Goal: Answer question/provide support

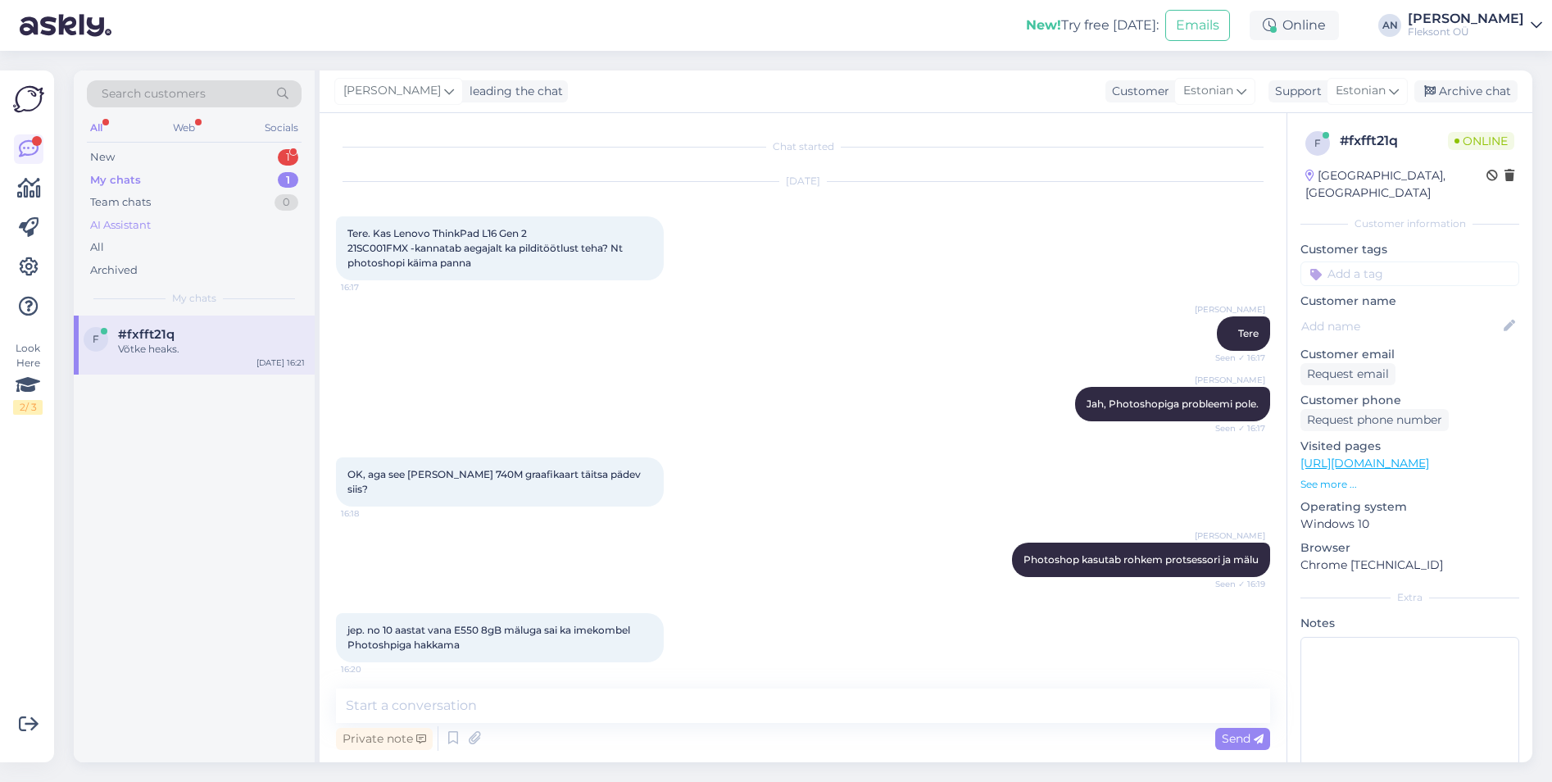
scroll to position [133, 0]
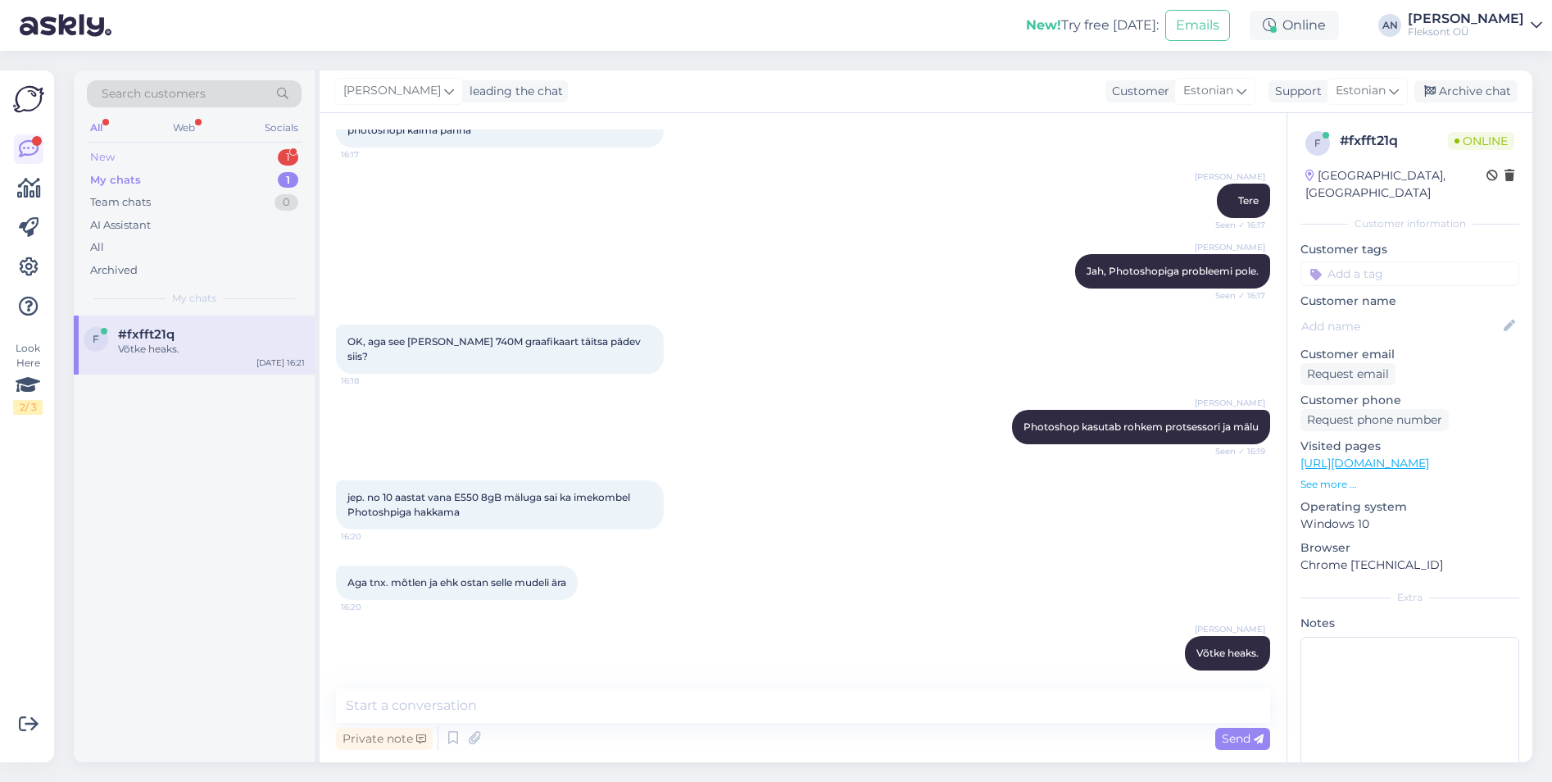
click at [111, 156] on div "New" at bounding box center [102, 157] width 25 height 16
click at [199, 352] on div "[PERSON_NAME] kiirkulleriga tellida oleks võimalik [PERSON_NAME] [GEOGRAPHIC_DA…" at bounding box center [211, 357] width 187 height 30
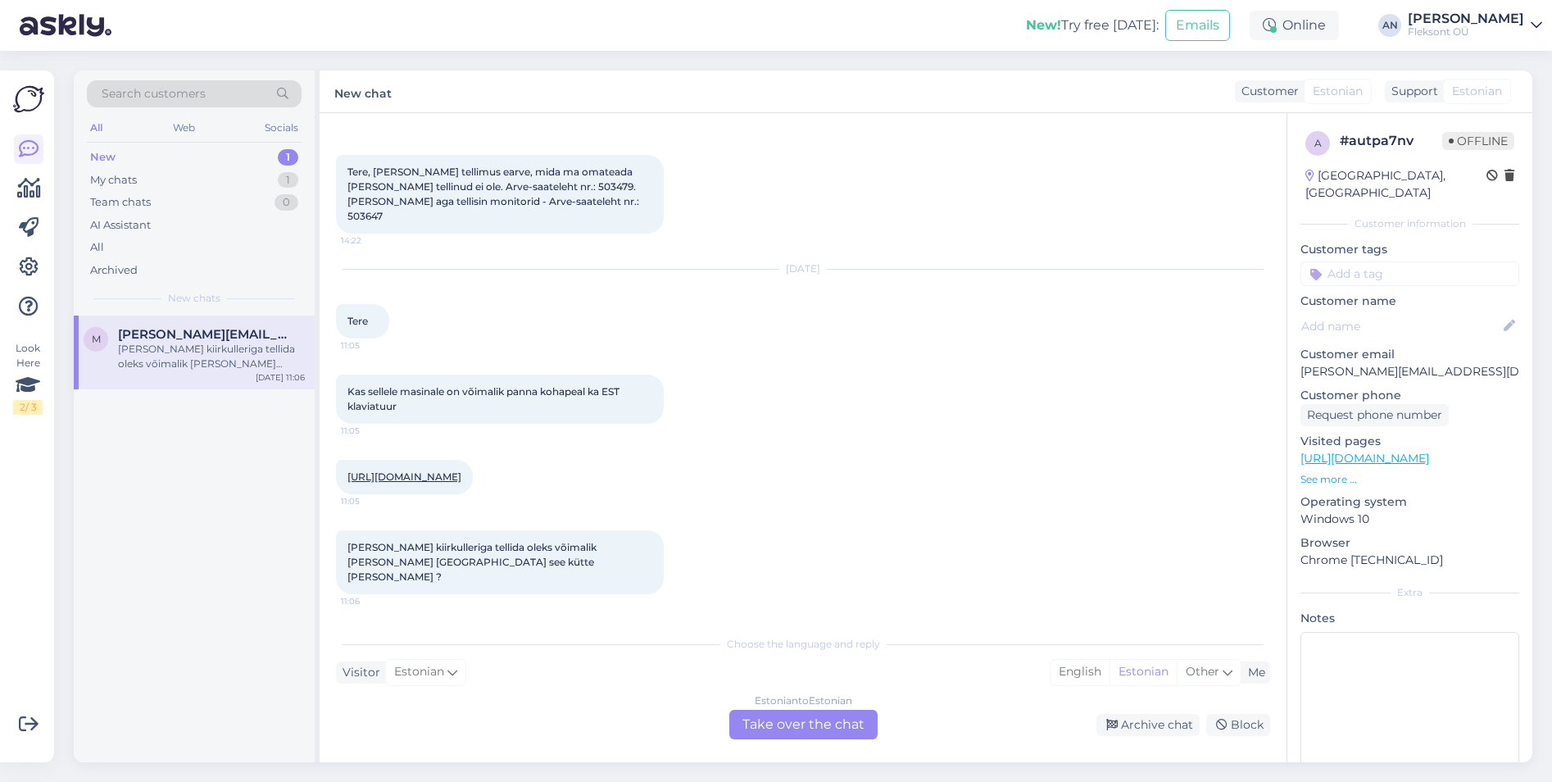
scroll to position [32, 0]
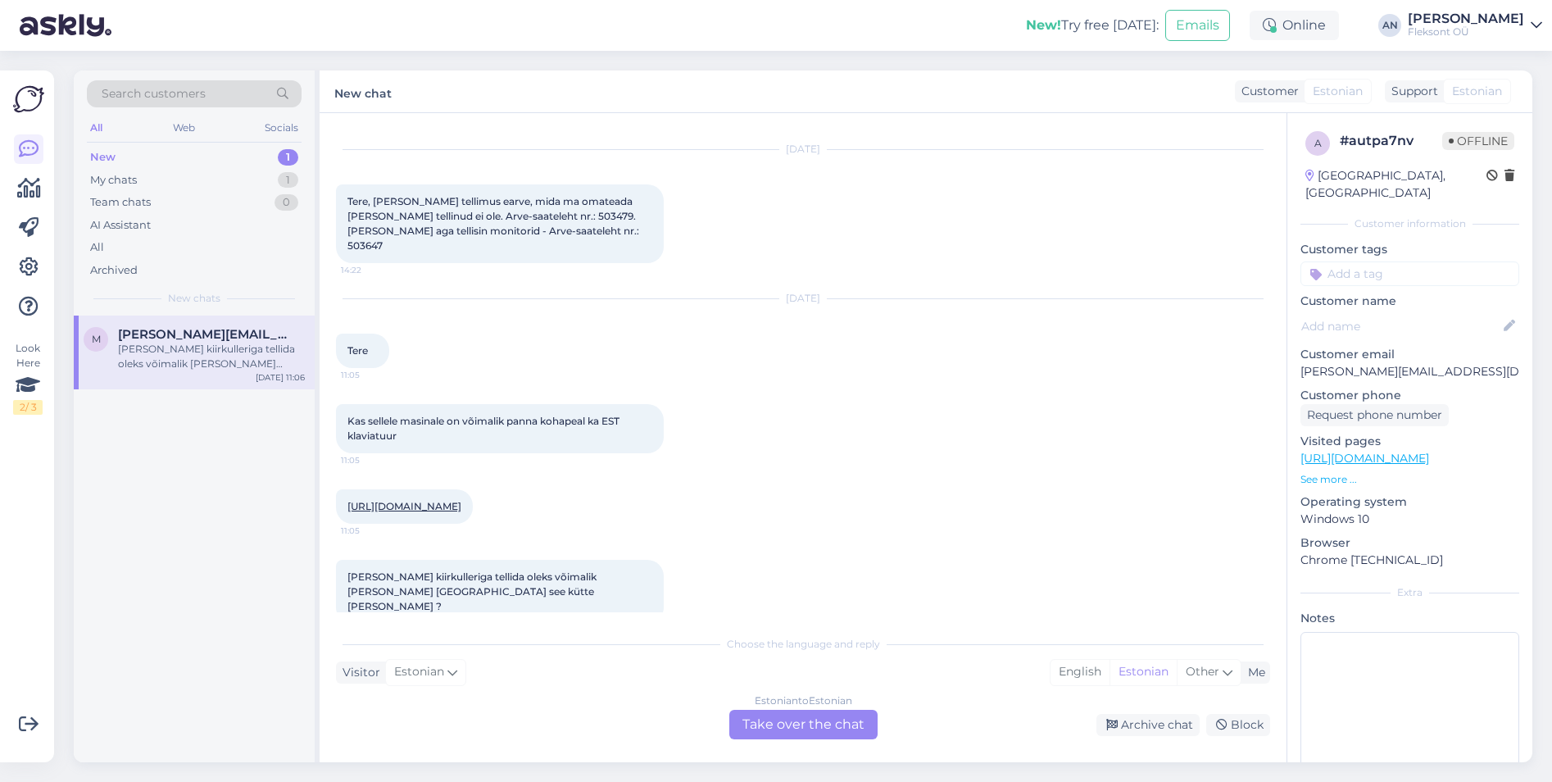
click at [919, 409] on div "Kas sellele masinale on võimalik panna kohapeal ka EST klaviatuur 11:05" at bounding box center [803, 428] width 934 height 85
click at [567, 578] on div "[PERSON_NAME] kiirkulleriga tellida oleks võimalik [PERSON_NAME] [GEOGRAPHIC_DA…" at bounding box center [500, 592] width 328 height 64
click at [461, 500] on link "[URL][DOMAIN_NAME]" at bounding box center [405, 506] width 114 height 12
click at [791, 729] on div "Estonian to Estonian Take over the chat" at bounding box center [803, 725] width 148 height 30
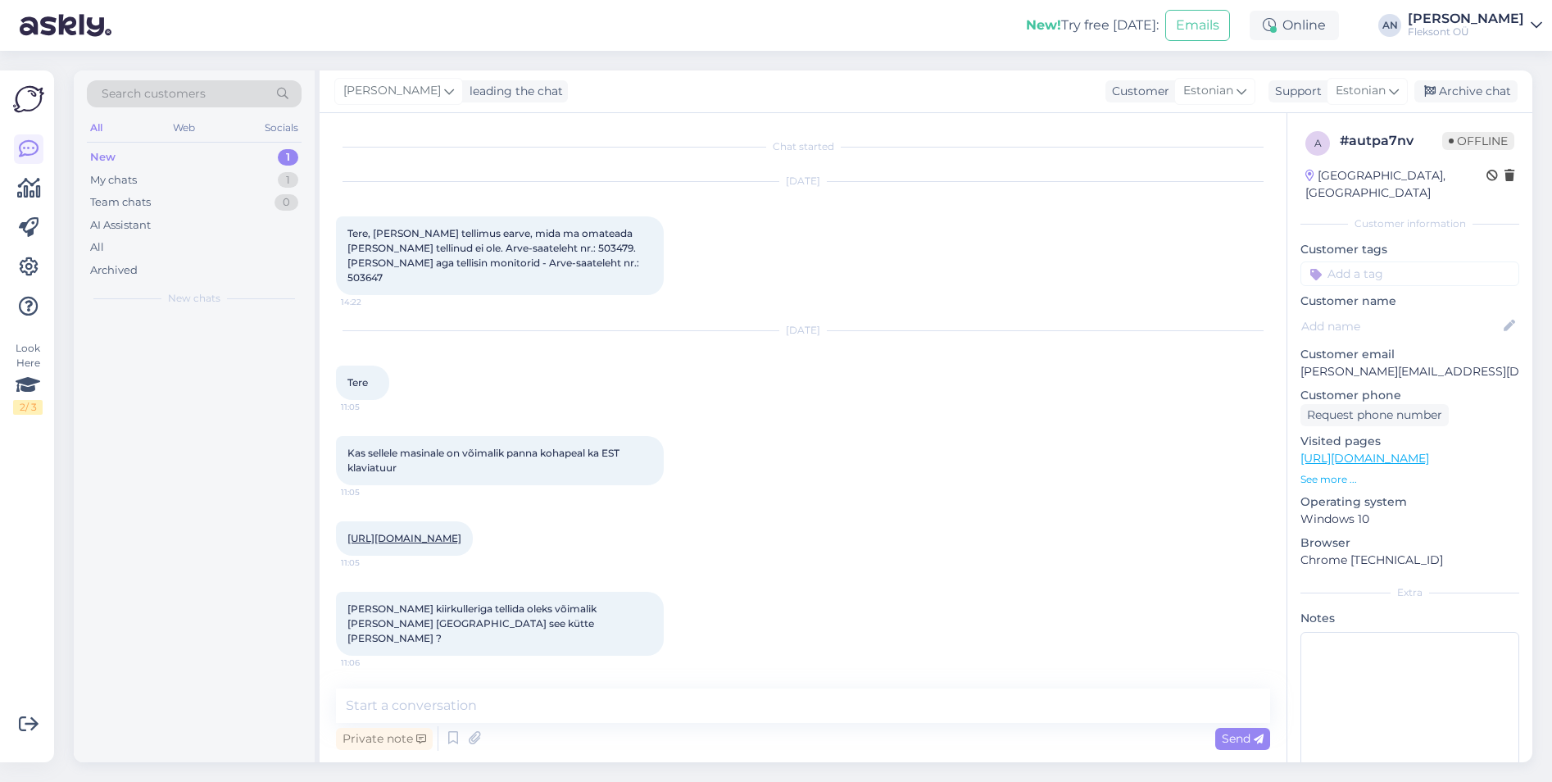
scroll to position [0, 0]
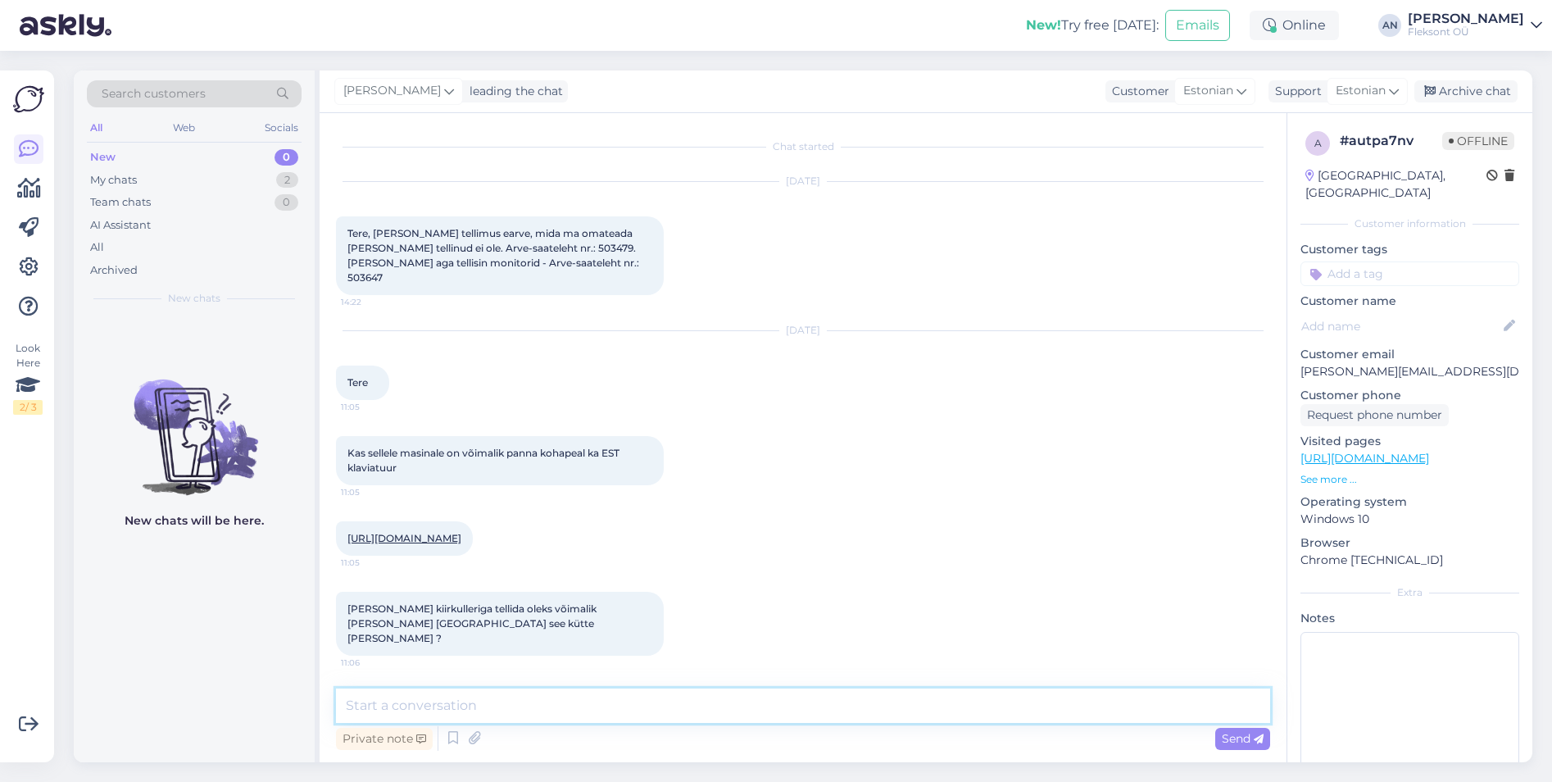
click at [683, 692] on textarea at bounding box center [803, 705] width 934 height 34
type textarea "Tere"
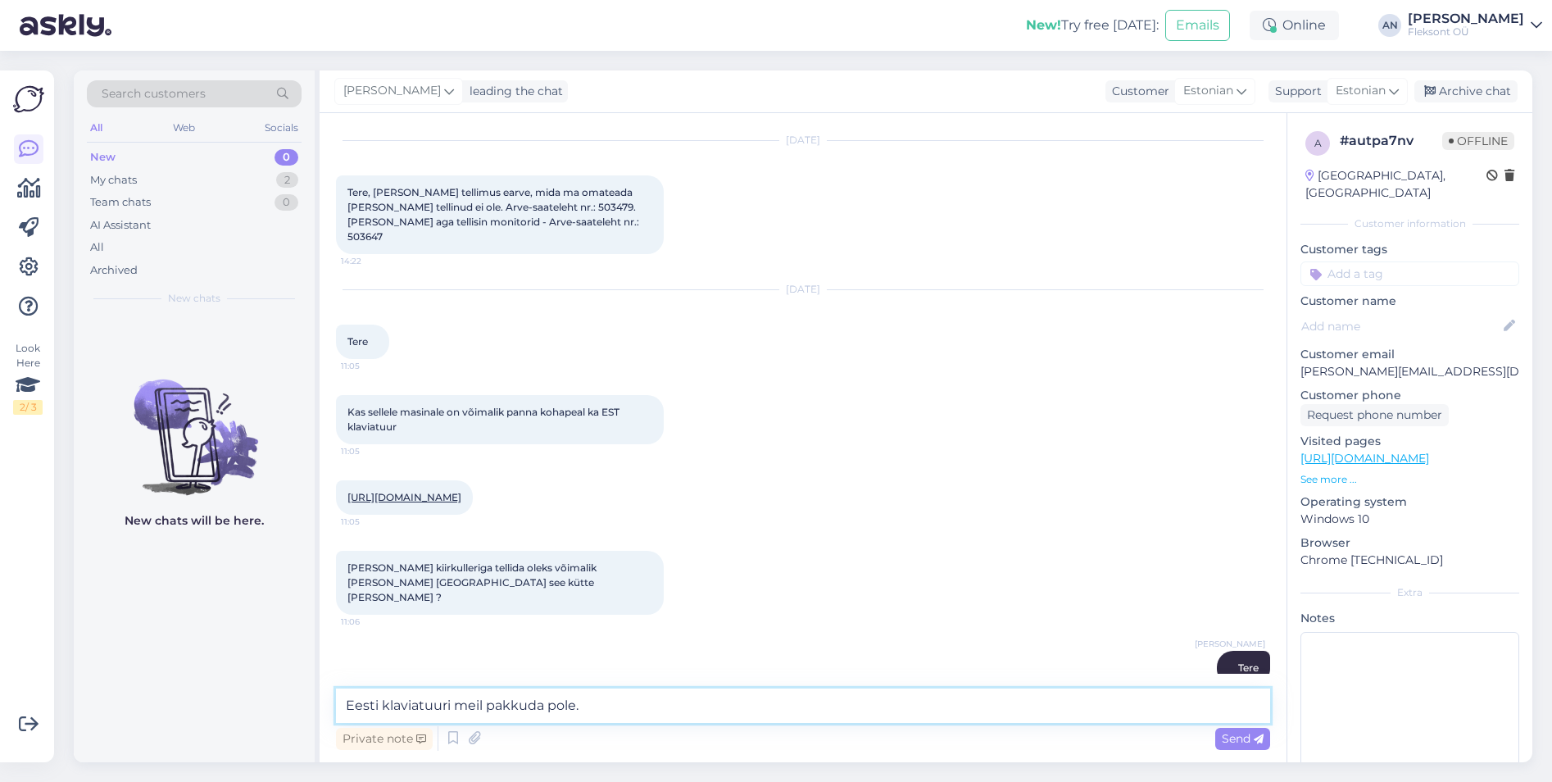
type textarea "Eesti klaviatuuri meil pakkuda pole."
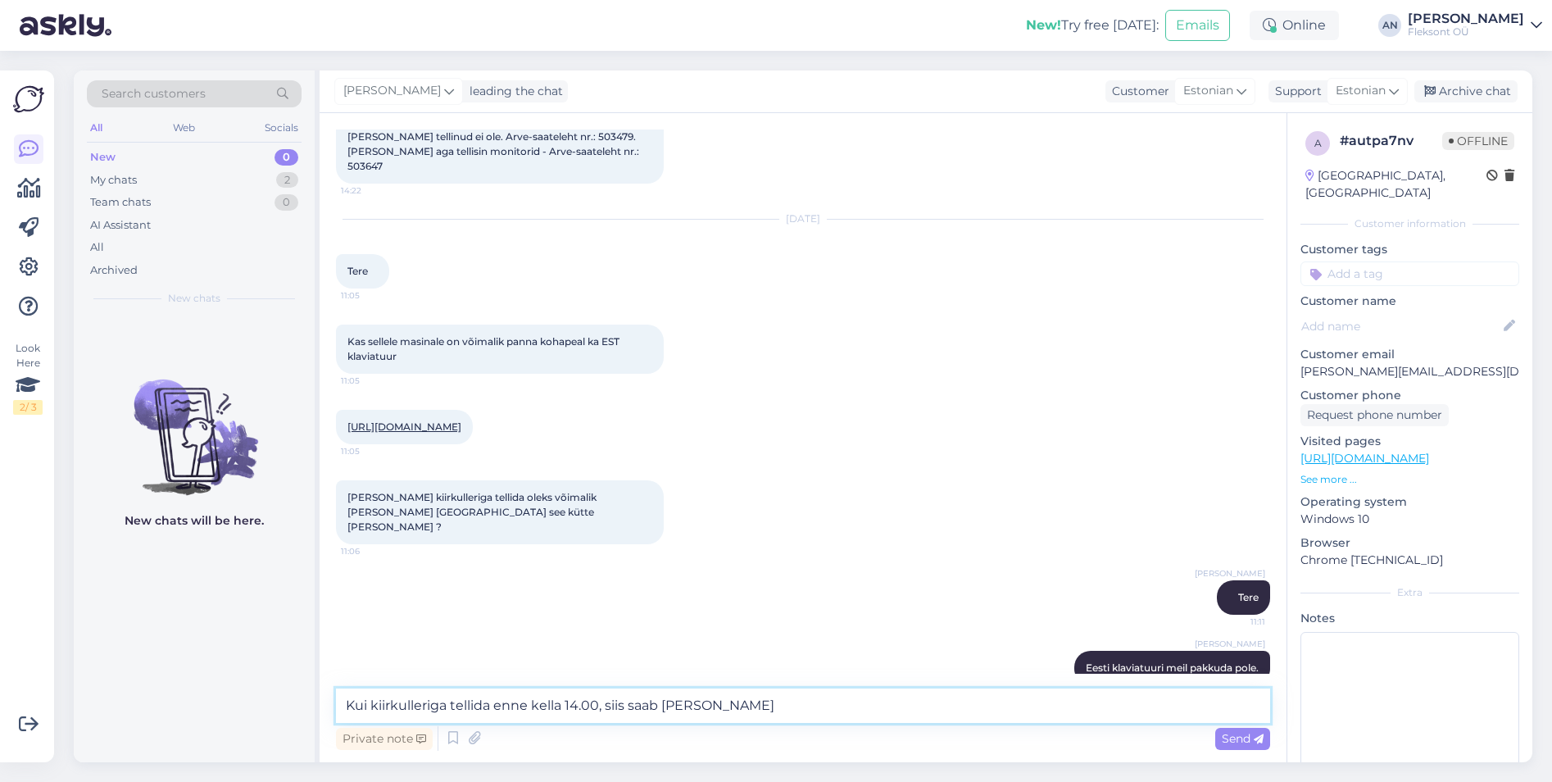
type textarea "Kui kiirkulleriga tellida enne kella 14.00, siis saab [PERSON_NAME]"
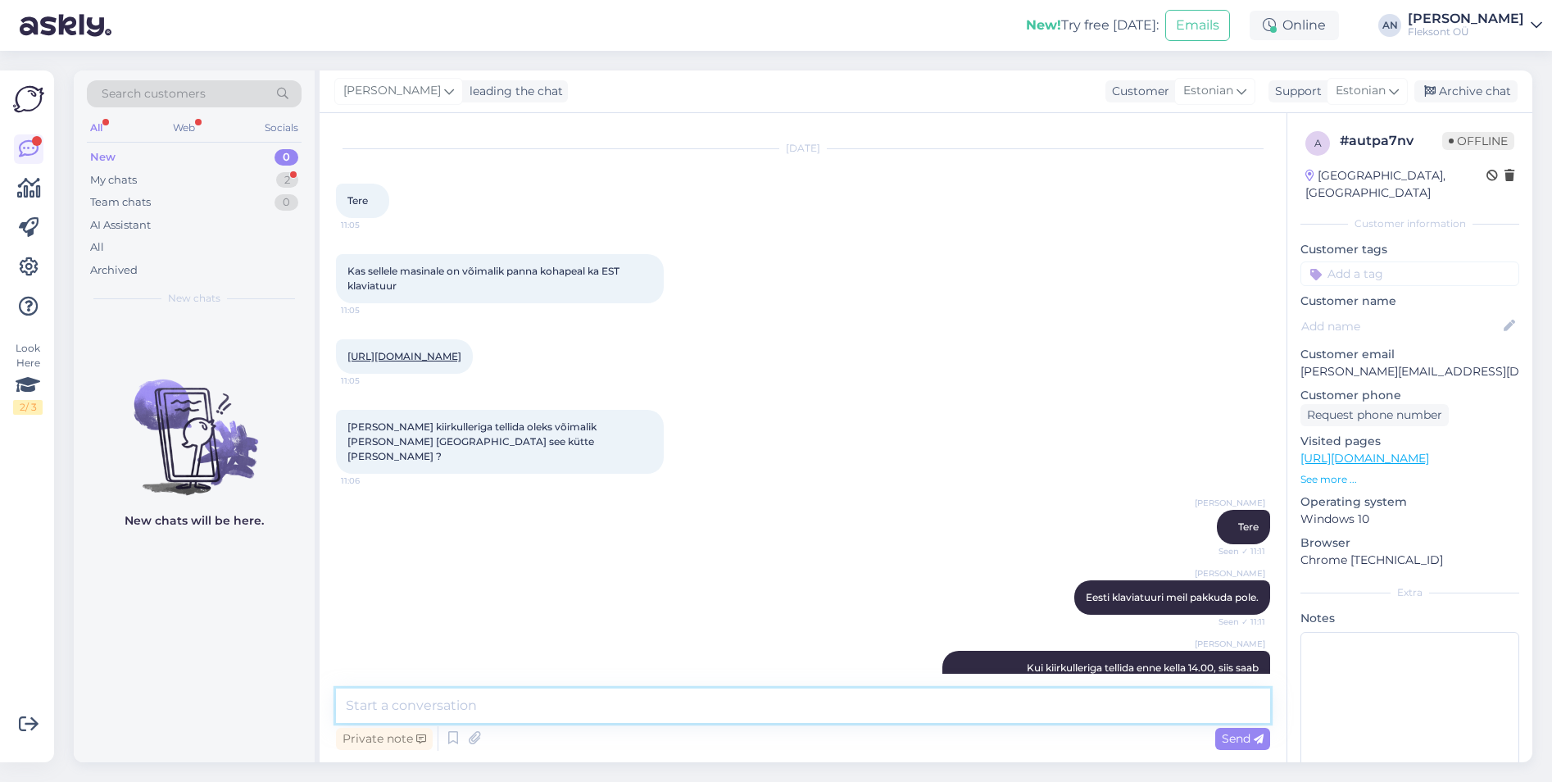
scroll to position [252, 0]
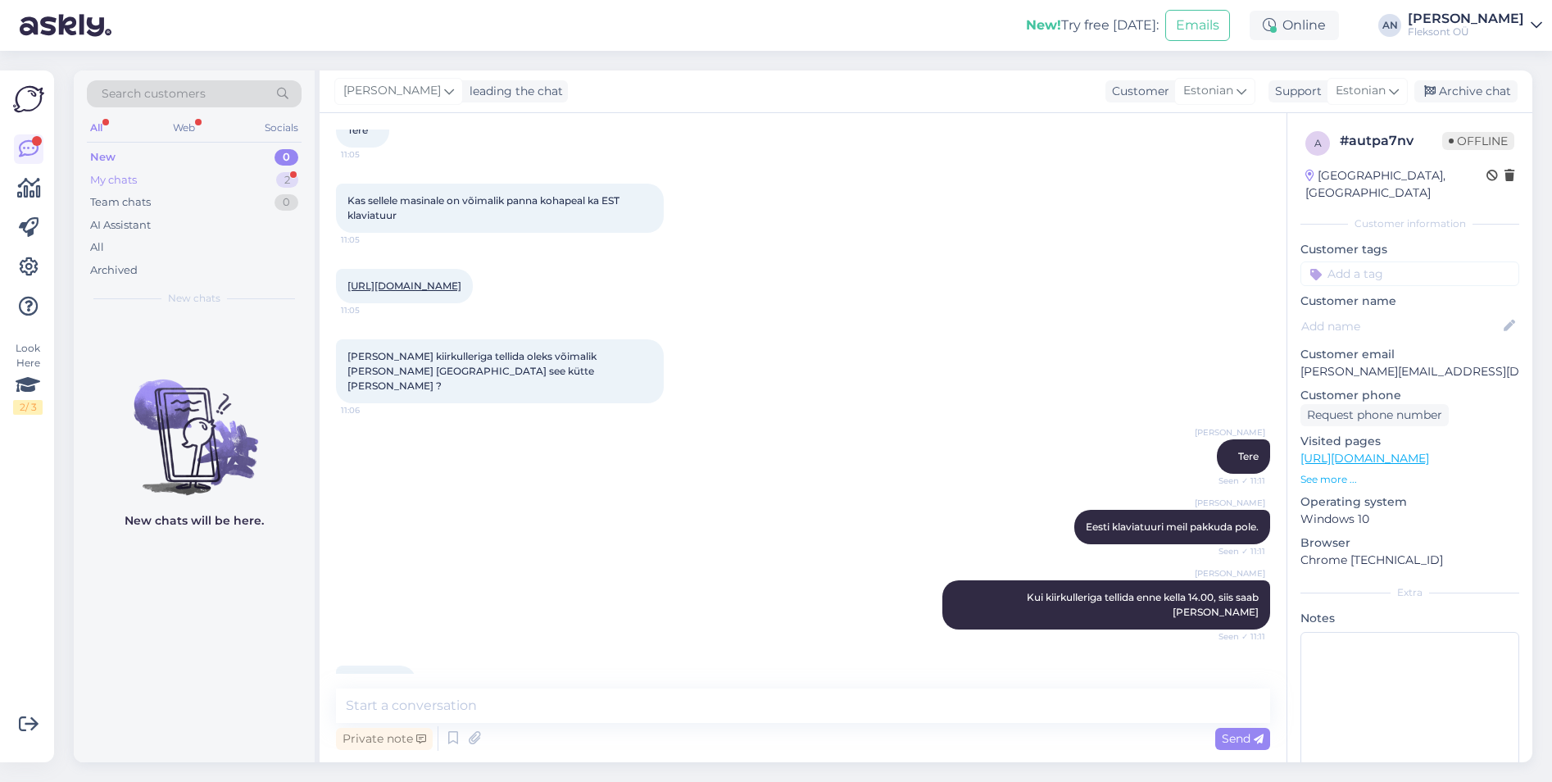
click at [127, 183] on div "My chats" at bounding box center [113, 180] width 47 height 16
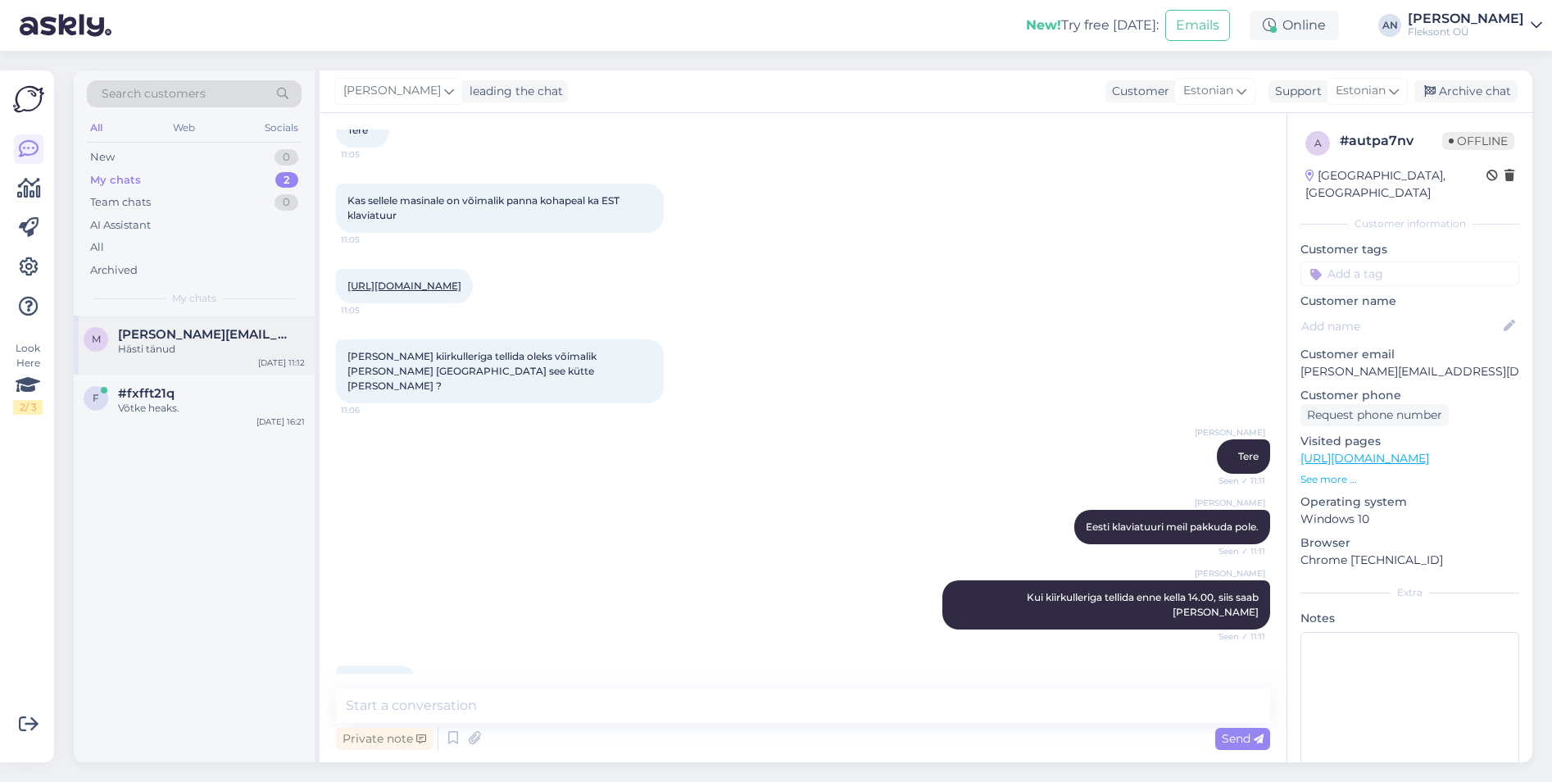
click at [157, 348] on div "Hästi tänud" at bounding box center [211, 349] width 187 height 15
click at [565, 702] on textarea at bounding box center [803, 705] width 934 height 34
click at [152, 384] on div "f #fxfft21q Võtke heaks. [DATE] 16:21" at bounding box center [194, 404] width 241 height 59
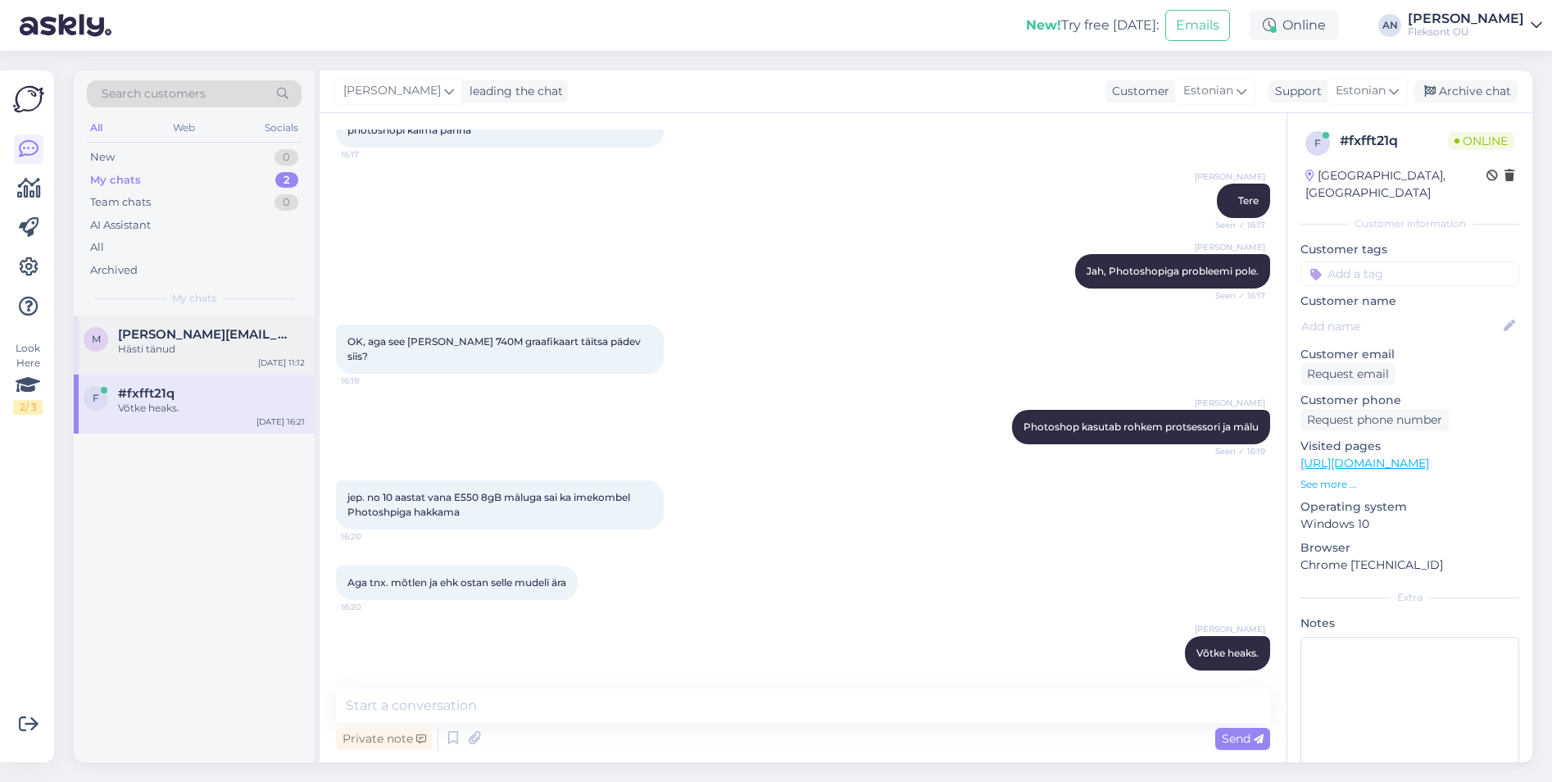
click at [193, 316] on div "m [PERSON_NAME][EMAIL_ADDRESS][DOMAIN_NAME] Hästi tänud [DATE] 11:12" at bounding box center [194, 345] width 241 height 59
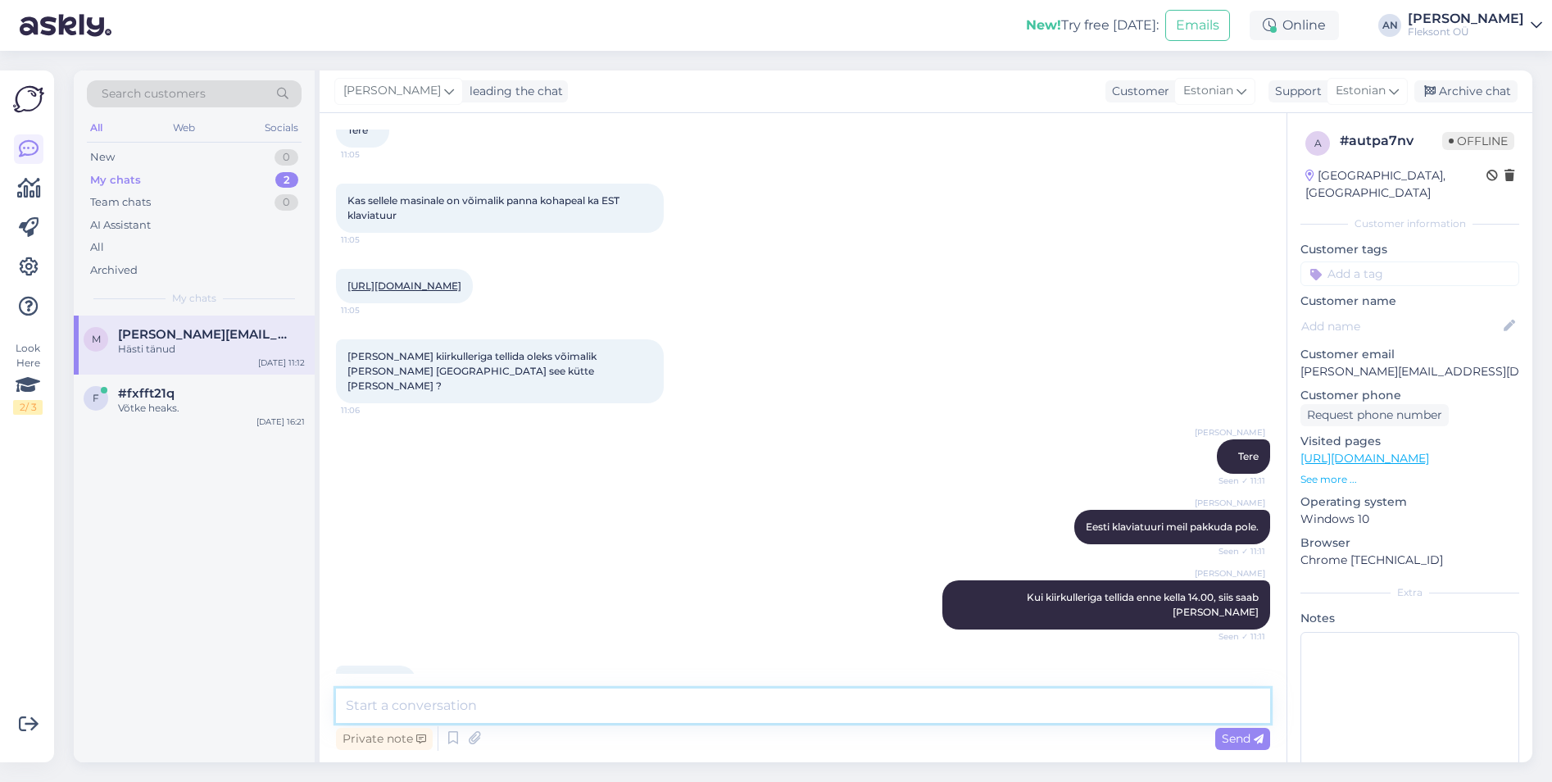
click at [583, 694] on textarea at bounding box center [803, 705] width 934 height 34
click at [1485, 87] on div "Archive chat" at bounding box center [1466, 91] width 103 height 22
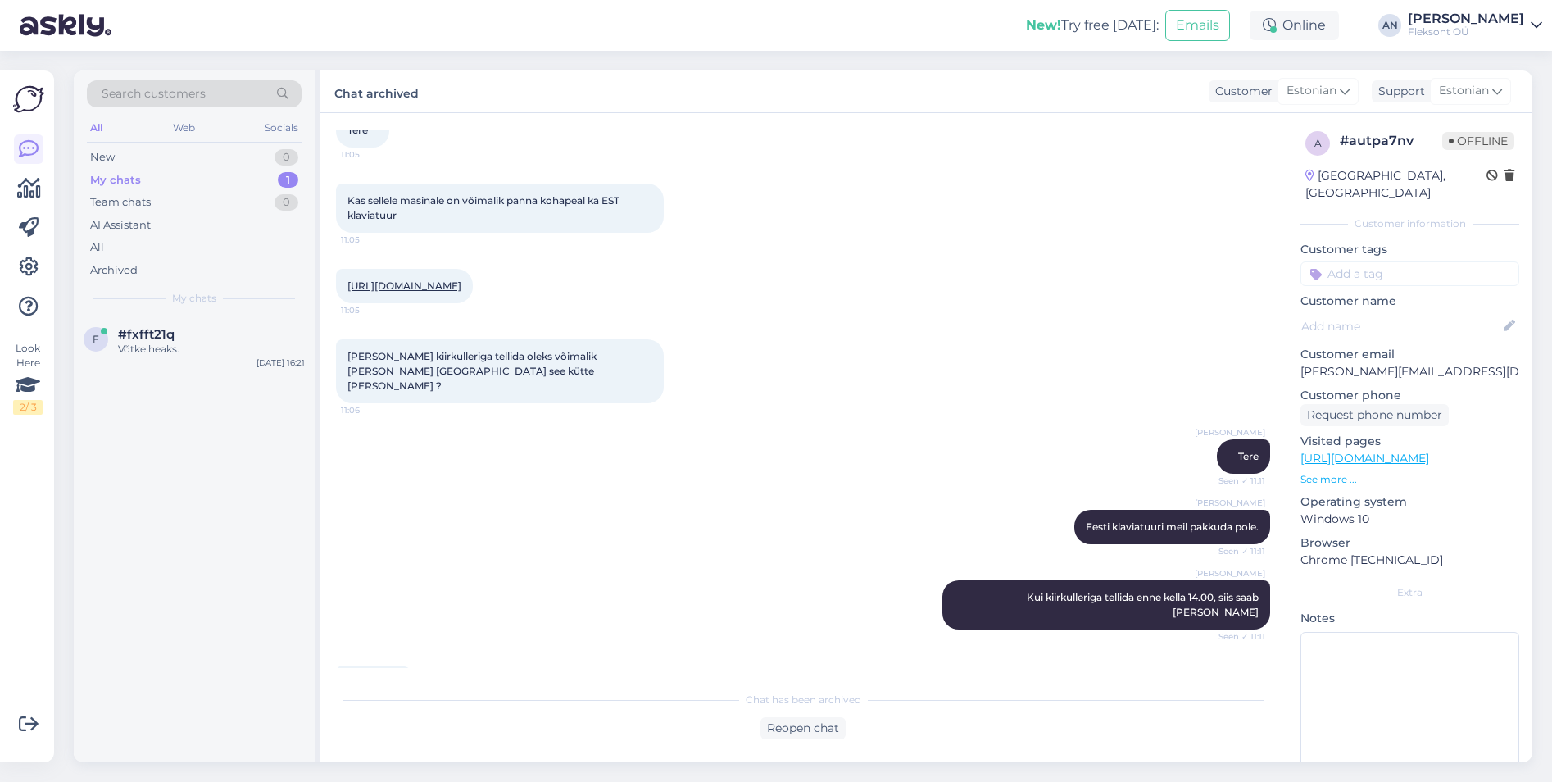
click at [644, 562] on div "[PERSON_NAME] Kui kiirkulleriga tellida enne kella 14.00, siis saab [PERSON_NAM…" at bounding box center [803, 604] width 934 height 85
click at [419, 499] on div "[PERSON_NAME] Eesti klaviatuuri meil pakkuda pole. Seen ✓ 11:11" at bounding box center [803, 527] width 934 height 70
click at [164, 154] on div "New 1" at bounding box center [194, 157] width 215 height 23
click at [232, 362] on div "Tere, Mul on huvi arvuti vastu 21QJ00DQMX. Kas [PERSON_NAME] on ka võimalik nat…" at bounding box center [211, 357] width 187 height 30
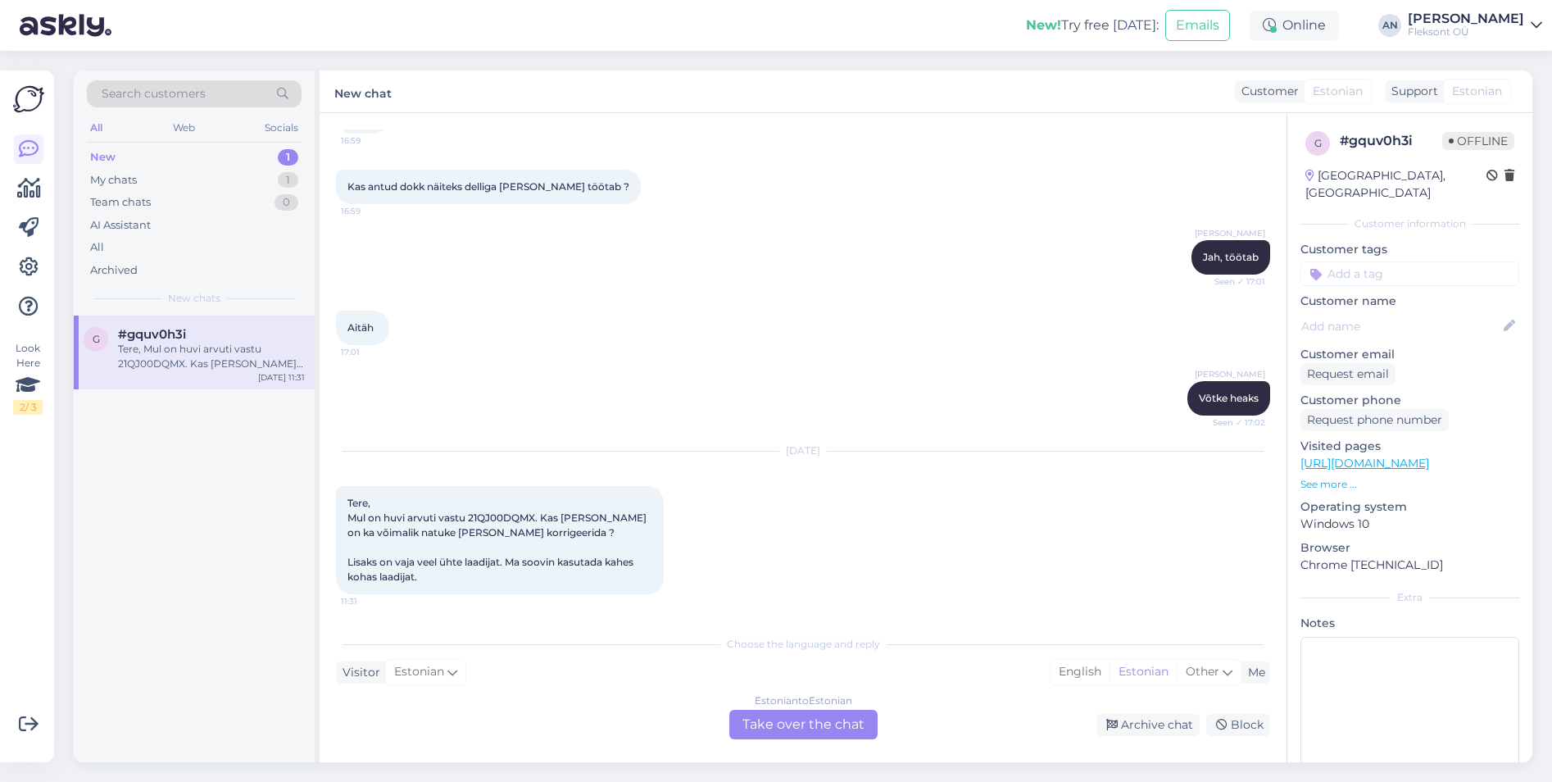
click at [766, 293] on div "Aitäh 17:01" at bounding box center [803, 328] width 934 height 70
drag, startPoint x: 536, startPoint y: 520, endPoint x: 472, endPoint y: 516, distance: 64.1
click at [472, 516] on span "Tere, Mul on huvi arvuti vastu 21QJ00DQMX. Kas [PERSON_NAME] on ka võimalik nat…" at bounding box center [499, 540] width 302 height 86
copy span "21QJ00DQMX"
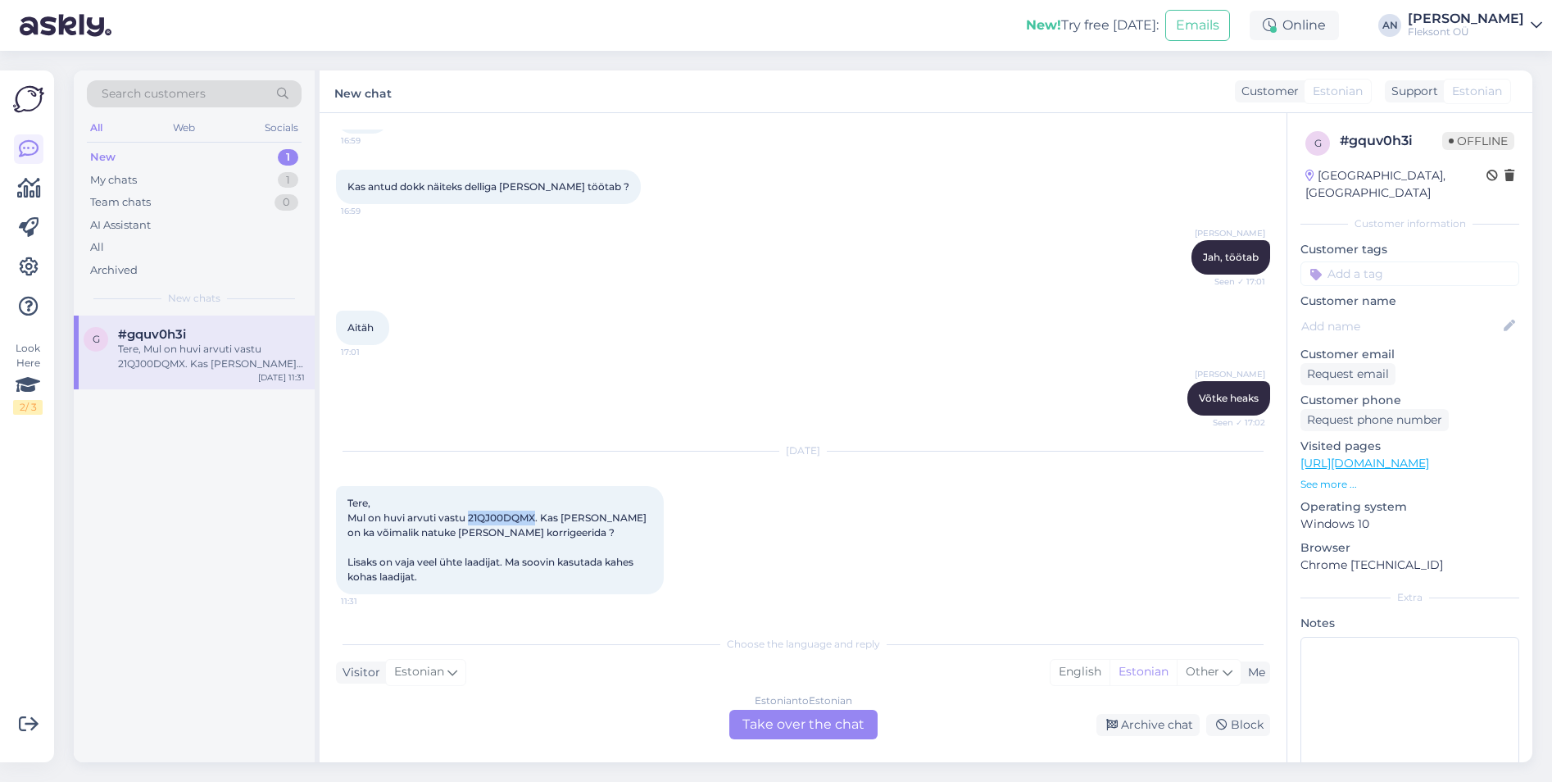
click at [1330, 477] on p "See more ..." at bounding box center [1410, 484] width 219 height 15
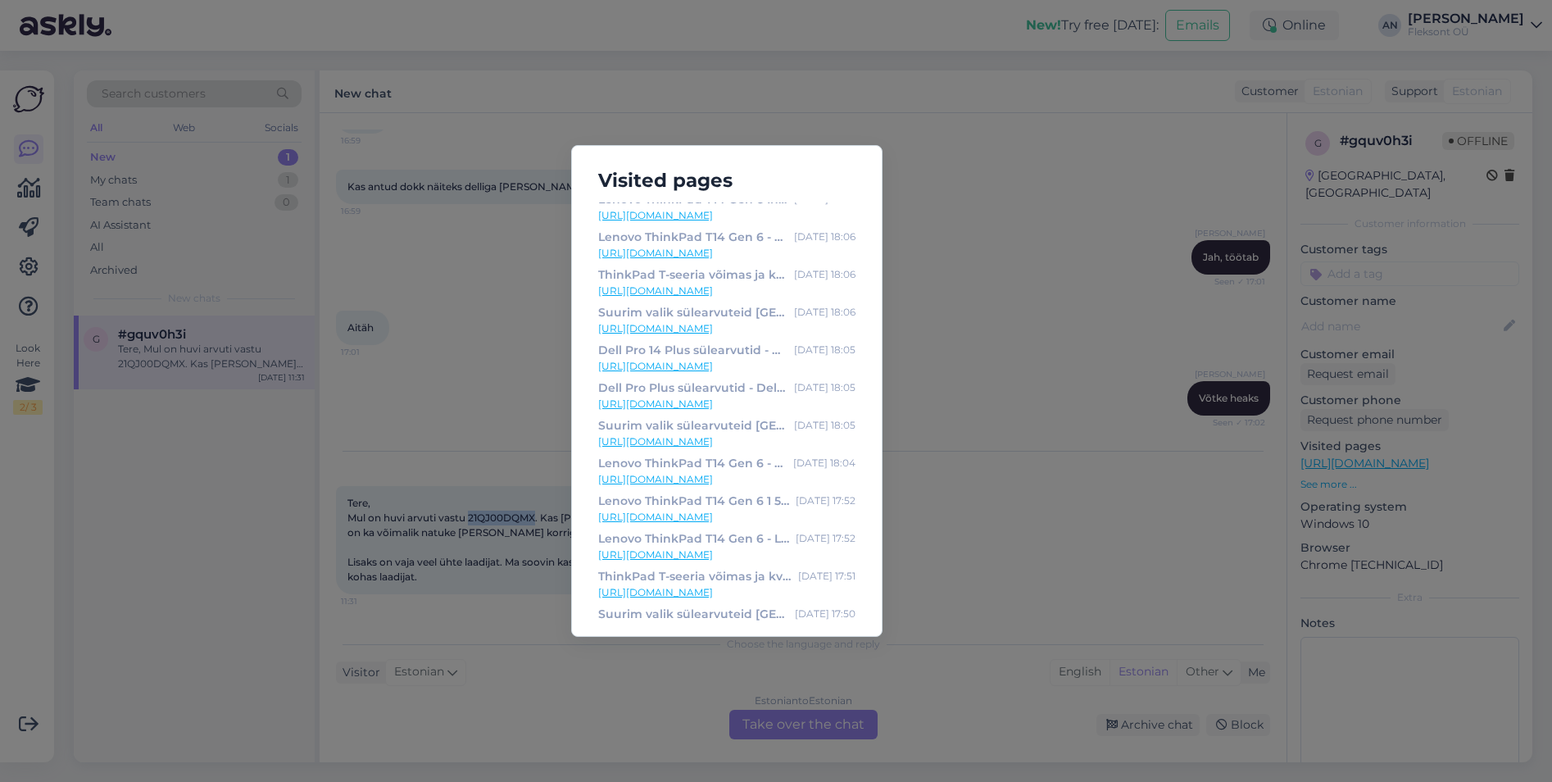
scroll to position [522, 0]
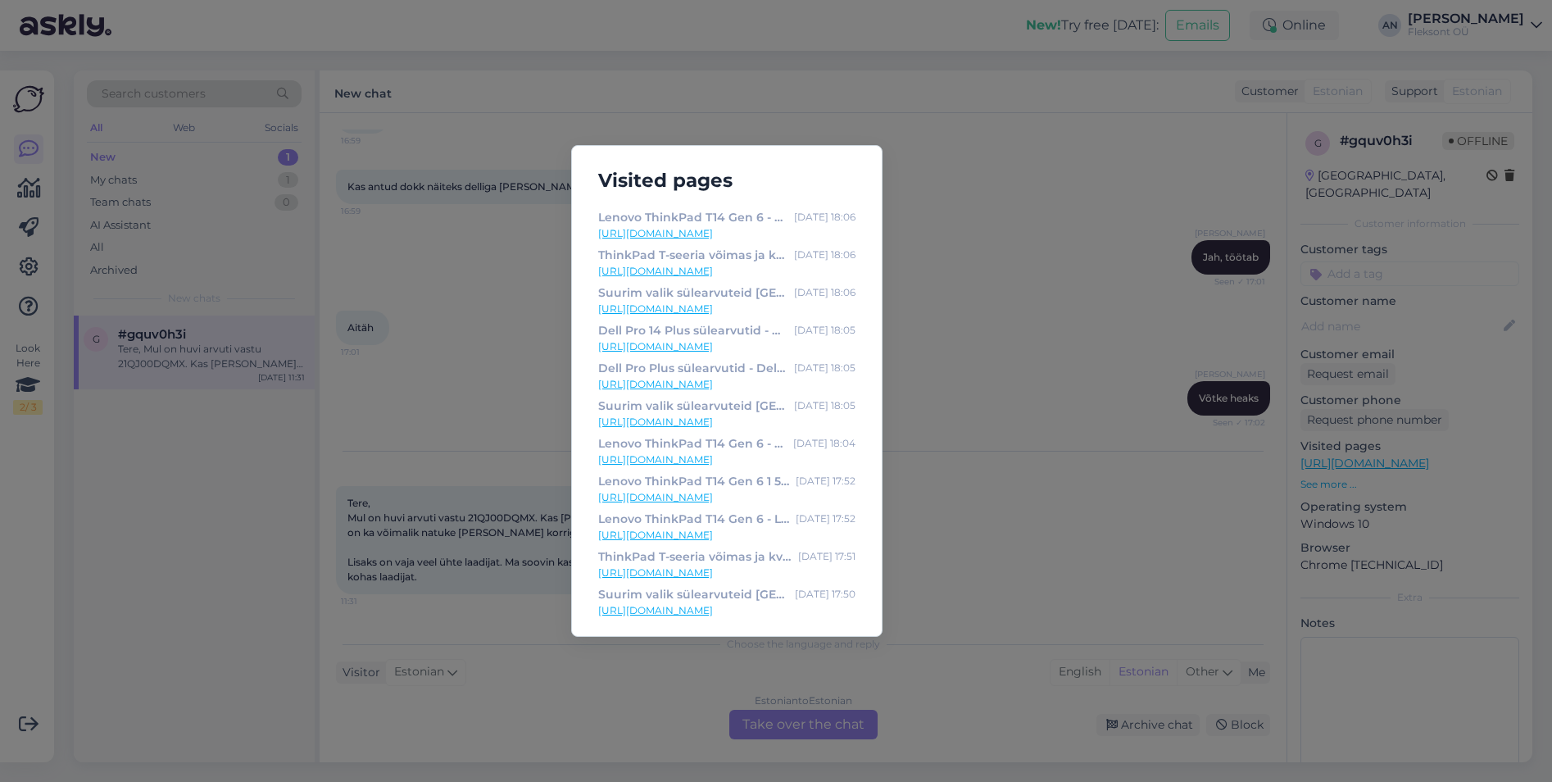
click at [404, 310] on div "Visited pages Lisaseadmed sülearvutitele [DATE] 21:35 [URL][DOMAIN_NAME] Adapte…" at bounding box center [776, 391] width 1552 height 782
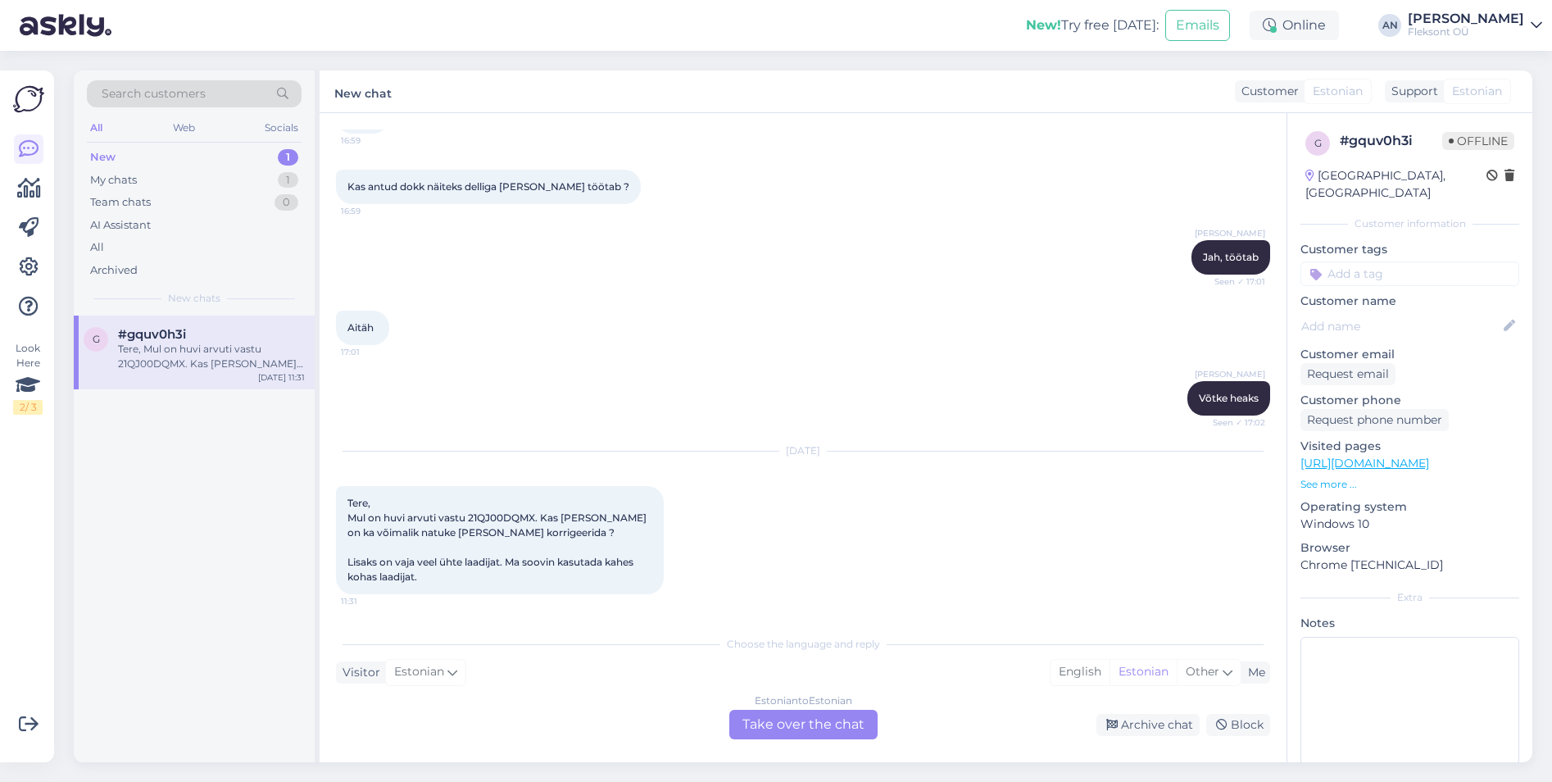
click at [811, 720] on div "Estonian to Estonian Take over the chat" at bounding box center [803, 725] width 148 height 30
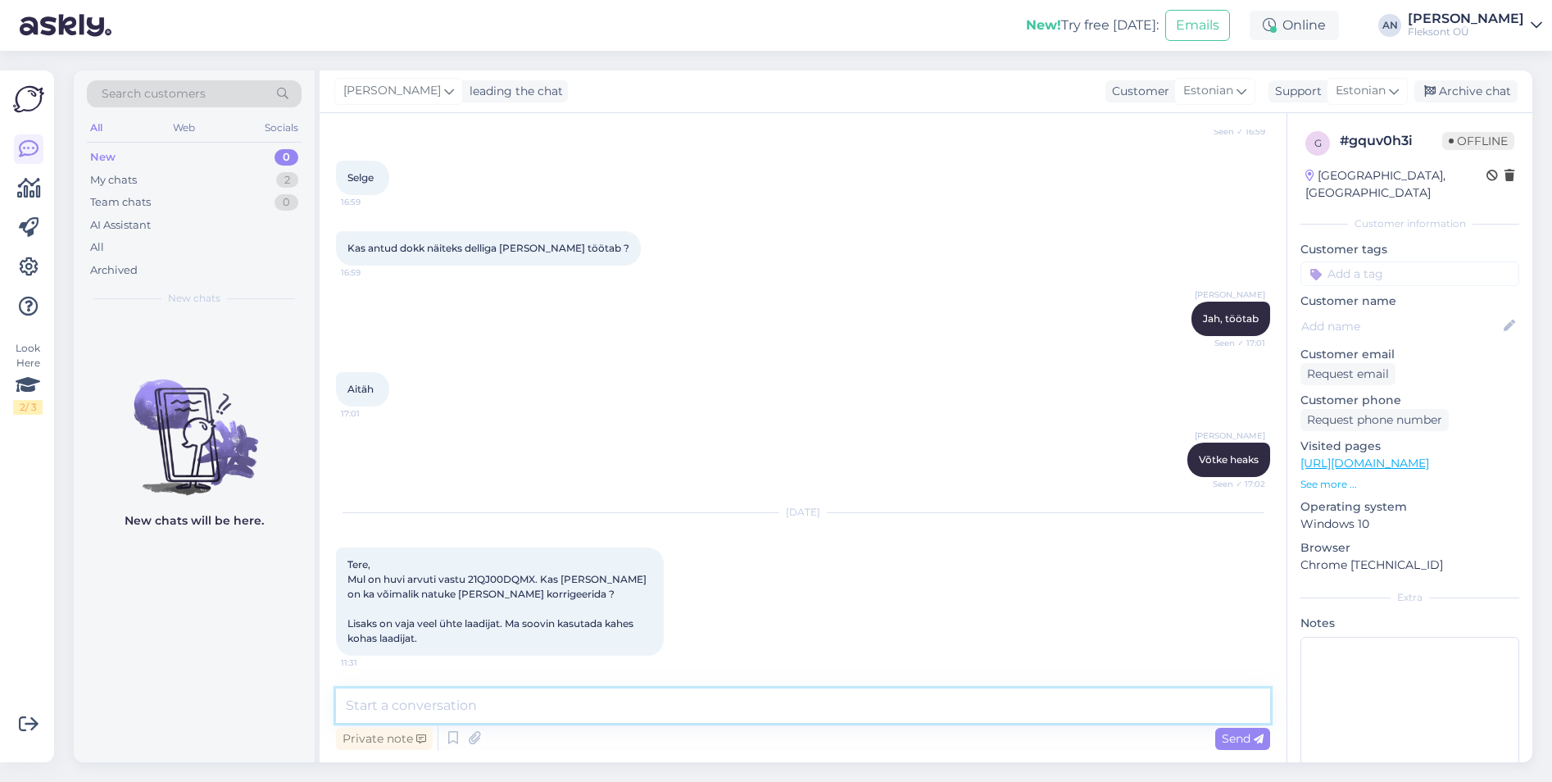
click at [566, 706] on textarea at bounding box center [803, 705] width 934 height 34
type textarea "S"
type textarea "Tere"
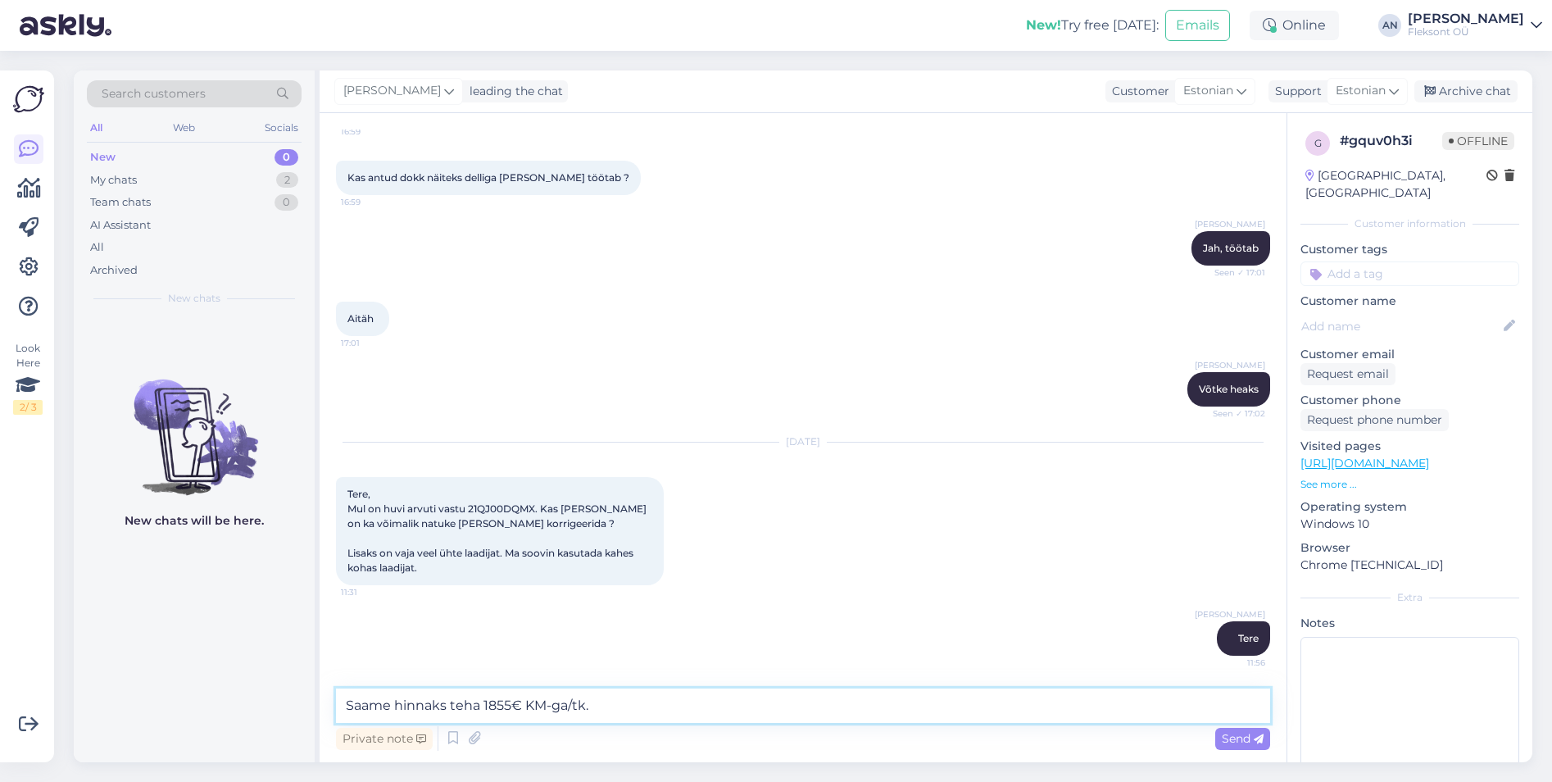
click at [395, 711] on textarea "Saame hinnaks teha 1855€ KM-ga/tk." at bounding box center [803, 705] width 934 height 34
type textarea "Saame sülearvuti hinnaks teha 1855€ KM-ga/tk."
click at [702, 699] on textarea "Saame sülearvuti hinnaks teha 1855€ KM-ga/tk." at bounding box center [803, 705] width 934 height 34
